Goal: Information Seeking & Learning: Learn about a topic

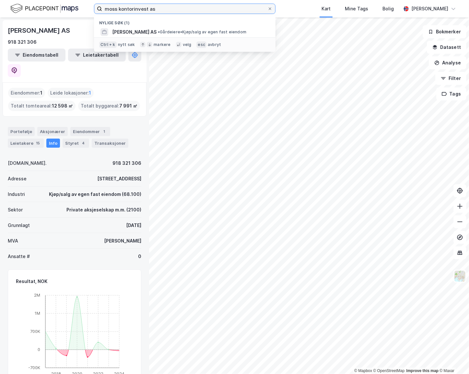
drag, startPoint x: 220, startPoint y: 7, endPoint x: 60, endPoint y: -6, distance: 160.4
click at [60, 0] on html "moss kontorinvest as Nylige søk (1) MOSS KONTORINVEST AS • Gårdeiere • Kjøp/sal…" at bounding box center [234, 187] width 469 height 374
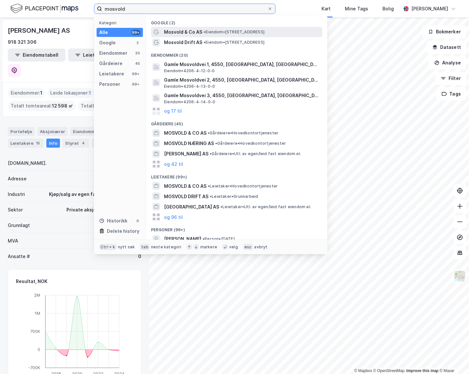
type input "mosvold"
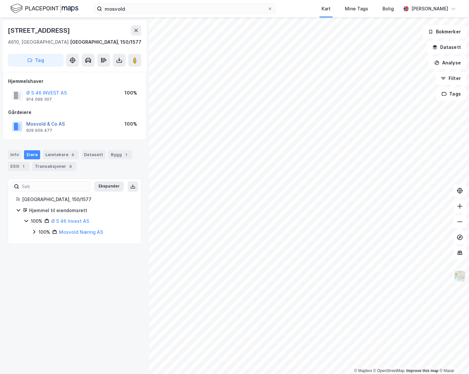
click at [0, 0] on button "Mosvold & Co AS" at bounding box center [0, 0] width 0 height 0
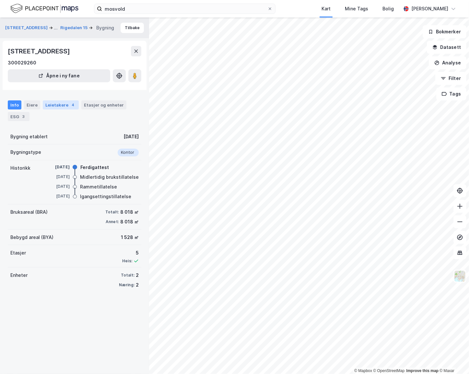
click at [62, 103] on div "Leietakere 4" at bounding box center [61, 104] width 36 height 9
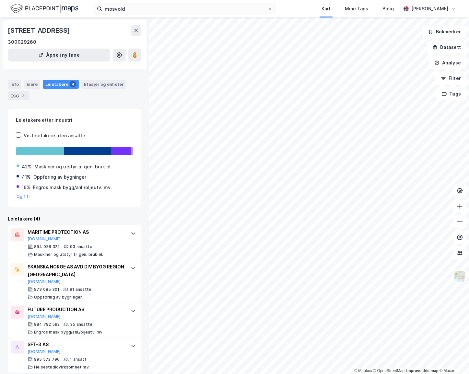
scroll to position [27, 0]
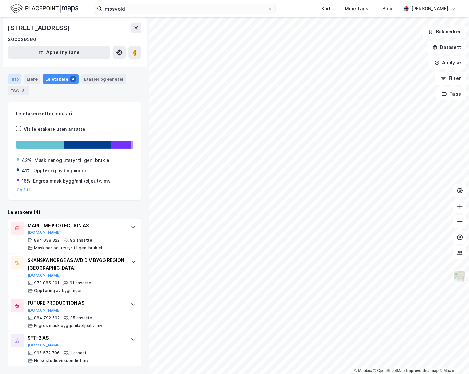
click at [13, 77] on div "Info" at bounding box center [15, 79] width 14 height 9
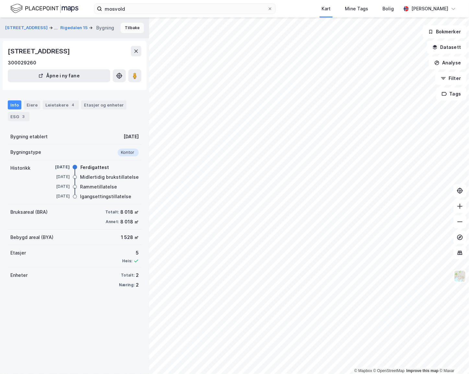
click at [128, 28] on button "Tilbake" at bounding box center [132, 28] width 23 height 10
